Goal: Task Accomplishment & Management: Use online tool/utility

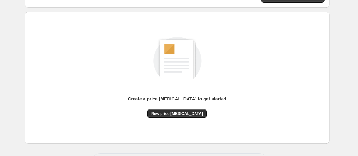
scroll to position [85, 0]
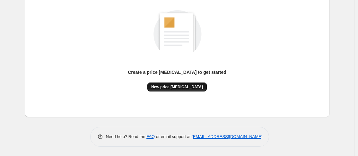
click at [167, 88] on span "New price [MEDICAL_DATA]" at bounding box center [177, 87] width 52 height 5
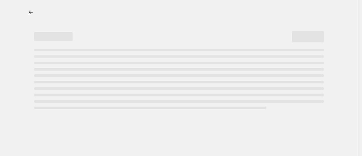
select select "percentage"
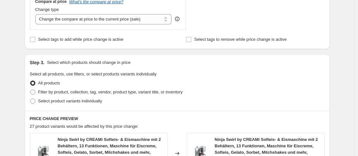
scroll to position [117, 0]
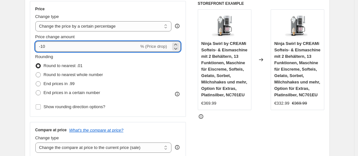
click at [124, 42] on input "-10" at bounding box center [87, 46] width 104 height 10
type input "-1"
type input "-35"
click at [58, 81] on span "End prices in .99" at bounding box center [59, 84] width 31 height 6
click at [36, 81] on input "End prices in .99" at bounding box center [36, 81] width 0 height 0
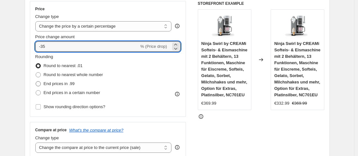
radio input "true"
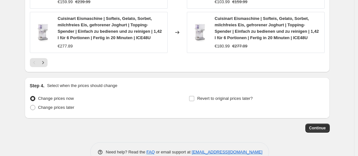
scroll to position [567, 0]
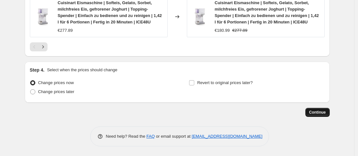
click at [313, 109] on button "Continue" at bounding box center [318, 112] width 24 height 9
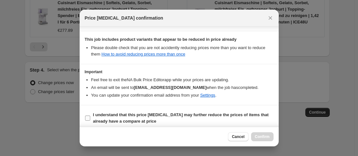
scroll to position [114, 0]
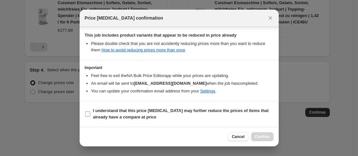
click at [87, 113] on input "I understand that this price change job may further reduce the prices of items …" at bounding box center [87, 114] width 5 height 5
checkbox input "true"
click at [262, 140] on button "Confirm" at bounding box center [262, 136] width 23 height 9
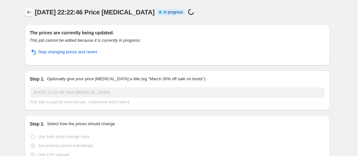
click at [28, 10] on icon "Price change jobs" at bounding box center [29, 12] width 6 height 6
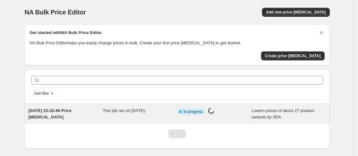
click at [197, 112] on span "In progress" at bounding box center [193, 111] width 19 height 5
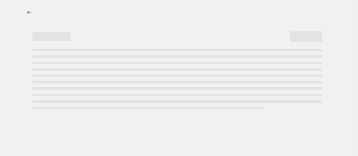
select select "percentage"
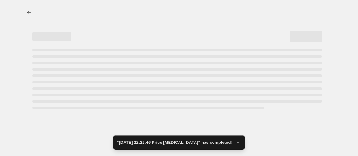
select select "percentage"
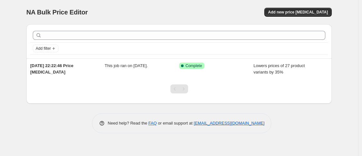
click at [51, 14] on span "NA Bulk Price Editor" at bounding box center [56, 12] width 61 height 7
click at [281, 12] on span "Add new price change job" at bounding box center [298, 12] width 60 height 5
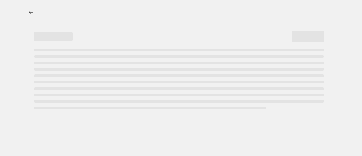
select select "percentage"
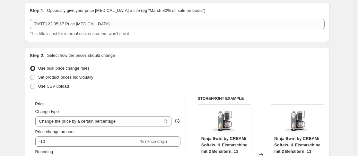
scroll to position [64, 0]
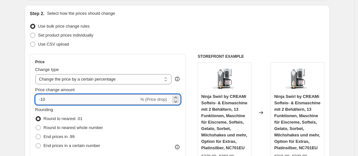
click at [111, 100] on input "-10" at bounding box center [87, 100] width 104 height 10
type input "-1"
type input "-38"
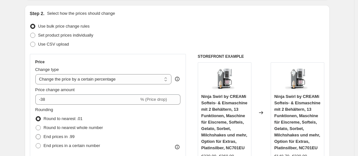
click at [68, 134] on span "End prices in .99" at bounding box center [59, 136] width 31 height 5
click at [36, 134] on input "End prices in .99" at bounding box center [36, 134] width 0 height 0
radio input "true"
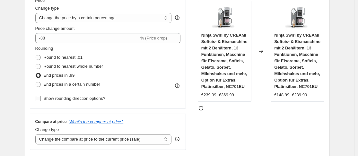
scroll to position [96, 0]
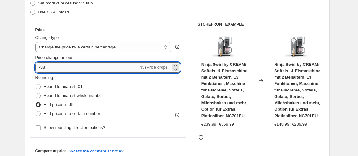
click at [93, 64] on input "-38" at bounding box center [87, 67] width 104 height 10
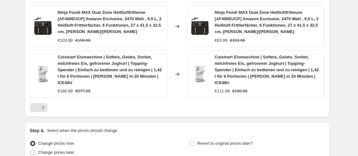
scroll to position [567, 0]
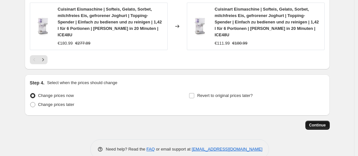
type input "-35"
click at [325, 123] on span "Continue" at bounding box center [318, 125] width 17 height 5
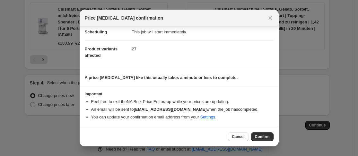
scroll to position [55, 0]
click at [268, 14] on button "Close" at bounding box center [270, 18] width 9 height 9
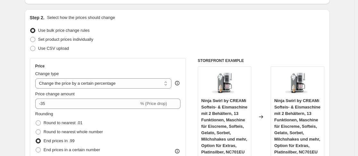
scroll to position [0, 0]
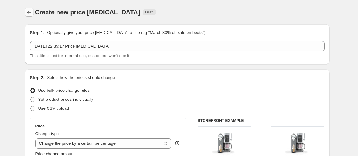
drag, startPoint x: 23, startPoint y: 14, endPoint x: 30, endPoint y: 13, distance: 6.6
click at [32, 12] on icon "Price change jobs" at bounding box center [29, 12] width 6 height 6
